Goal: Check status

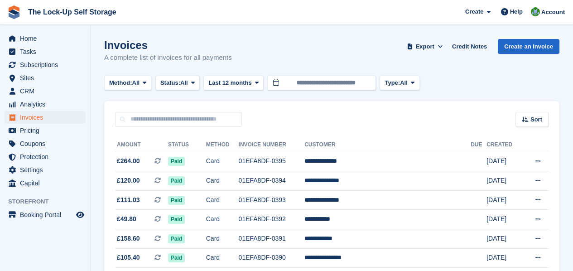
scroll to position [31, 0]
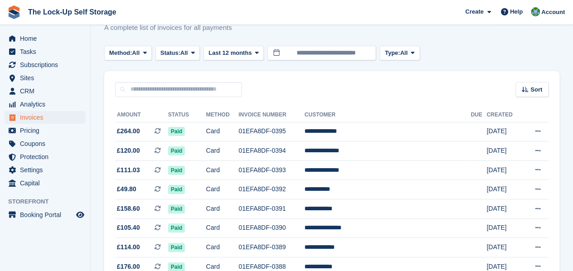
scroll to position [30, 0]
